Goal: Find contact information: Find contact information

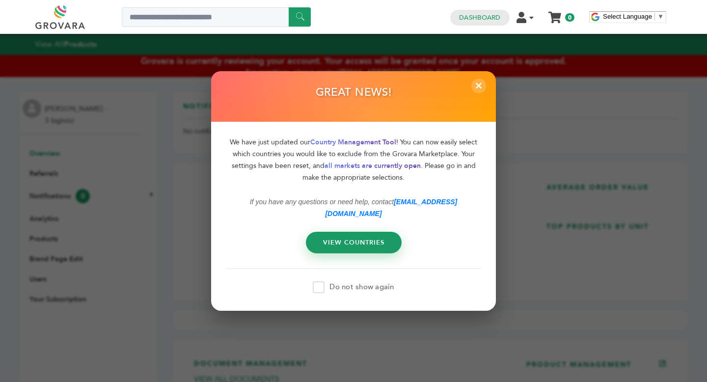
click at [319, 227] on span at bounding box center [319, 287] width 12 height 12
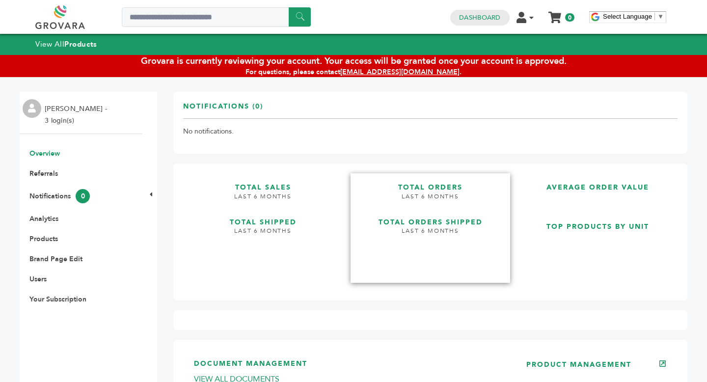
click at [367, 258] on link "TOTAL ORDERS LAST 6 MONTHS TOTAL ORDERS SHIPPED LAST 6 MONTHS" at bounding box center [431, 228] width 160 height 110
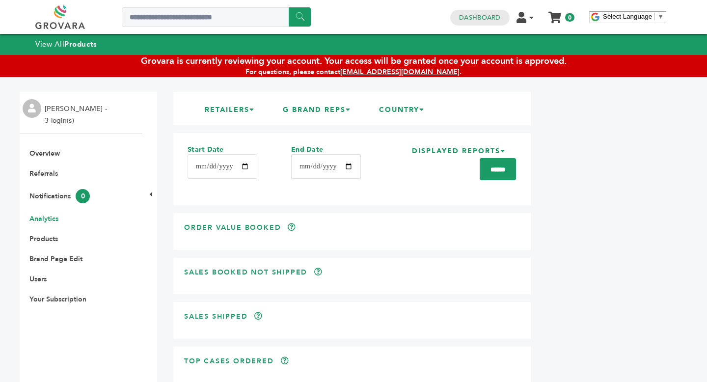
click at [64, 119] on li "JOHN ROULAC - 3 login(s)" at bounding box center [77, 115] width 65 height 24
click at [99, 108] on li "JOHN ROULAC - 3 login(s)" at bounding box center [77, 115] width 65 height 24
click at [392, 72] on link "[EMAIL_ADDRESS][DOMAIN_NAME]" at bounding box center [399, 71] width 119 height 9
drag, startPoint x: 469, startPoint y: 69, endPoint x: 365, endPoint y: 76, distance: 103.9
click at [365, 76] on div "For questions, please contact support@grovara.com ." at bounding box center [353, 72] width 707 height 10
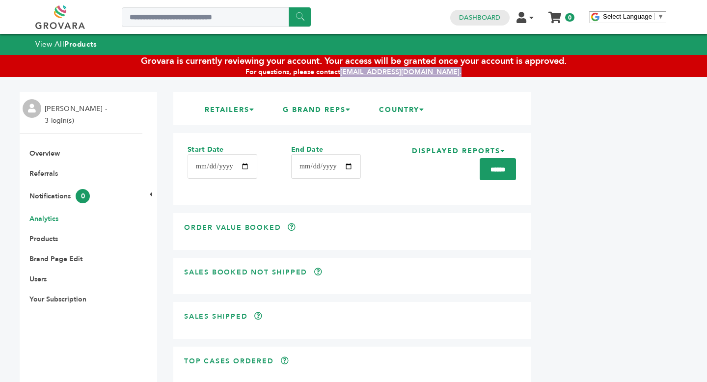
copy div "support@grovara.com ."
click at [604, 167] on div "JOHN ROULAC - 3 login(s) Overview Document Management (0) Expired/Missing (0) E…" at bounding box center [338, 278] width 636 height 403
click at [605, 189] on div "JOHN ROULAC - 3 login(s) Overview Document Management (0) Expired/Missing (0) E…" at bounding box center [338, 278] width 636 height 403
